Goal: Task Accomplishment & Management: Use online tool/utility

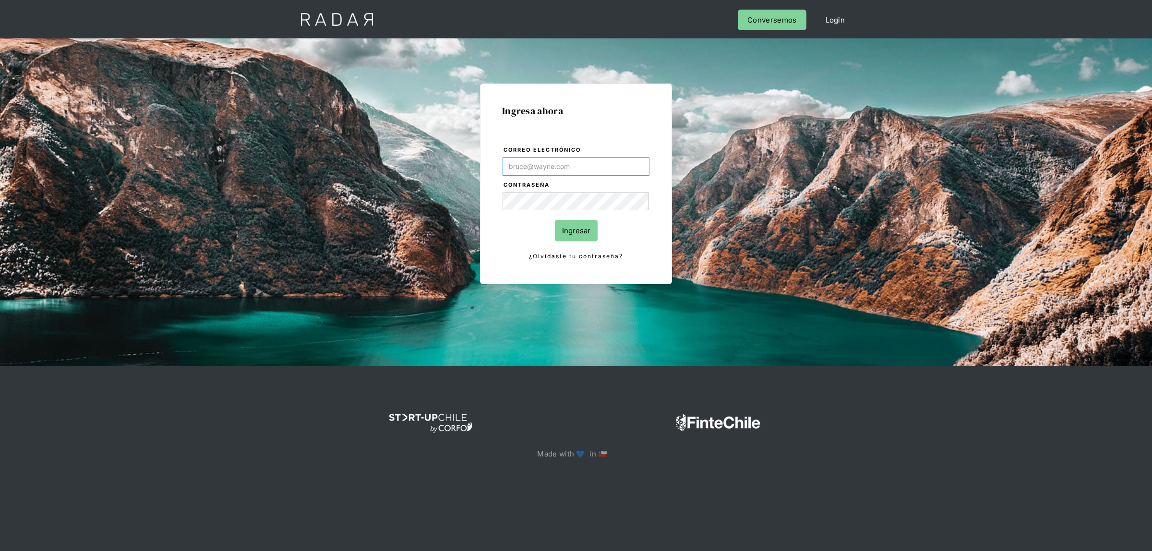
click at [541, 164] on input "Correo electrónico" at bounding box center [576, 166] width 147 height 18
type input "[EMAIL_ADDRESS][DOMAIN_NAME]"
click at [578, 231] on input "Ingresar" at bounding box center [576, 231] width 43 height 22
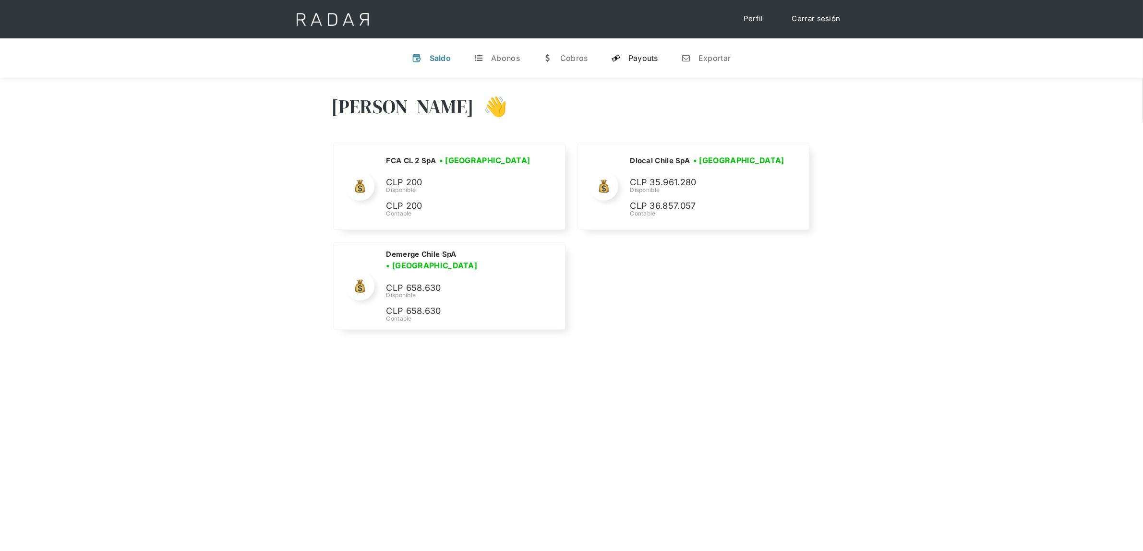
click at [633, 57] on div "Payouts" at bounding box center [643, 58] width 30 height 10
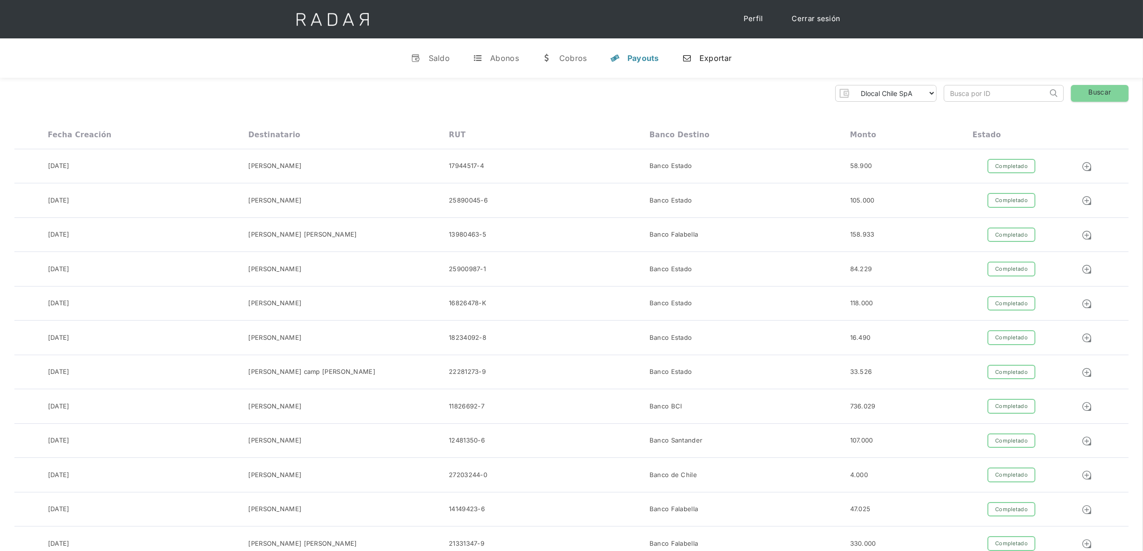
click at [727, 56] on div "Exportar" at bounding box center [715, 58] width 32 height 10
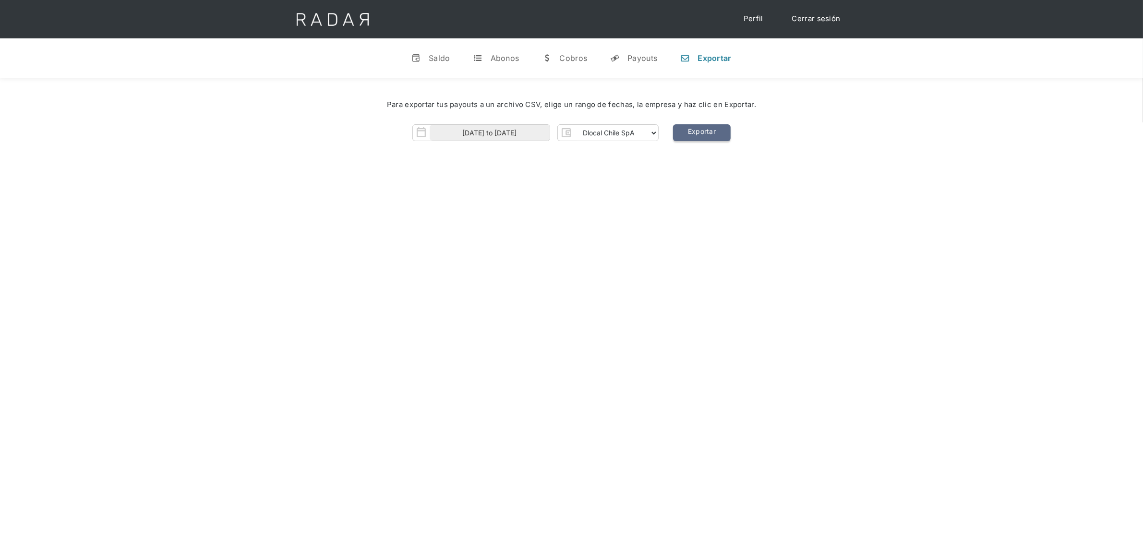
click at [700, 133] on link "Exportar" at bounding box center [702, 132] width 58 height 17
